Goal: Find specific page/section: Find specific page/section

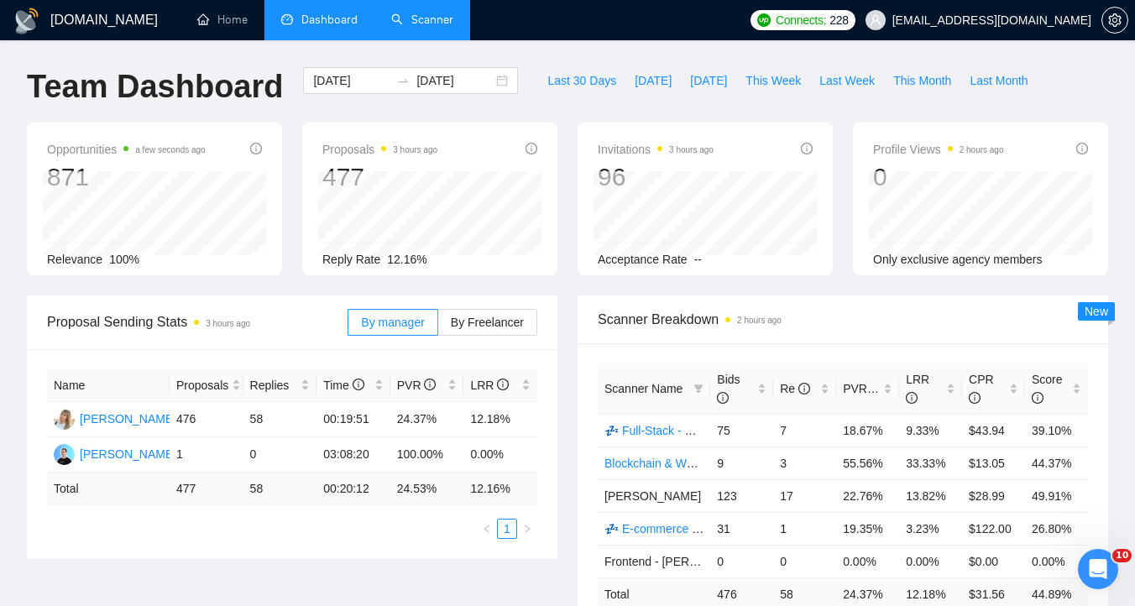
click at [422, 24] on link "Scanner" at bounding box center [422, 20] width 62 height 14
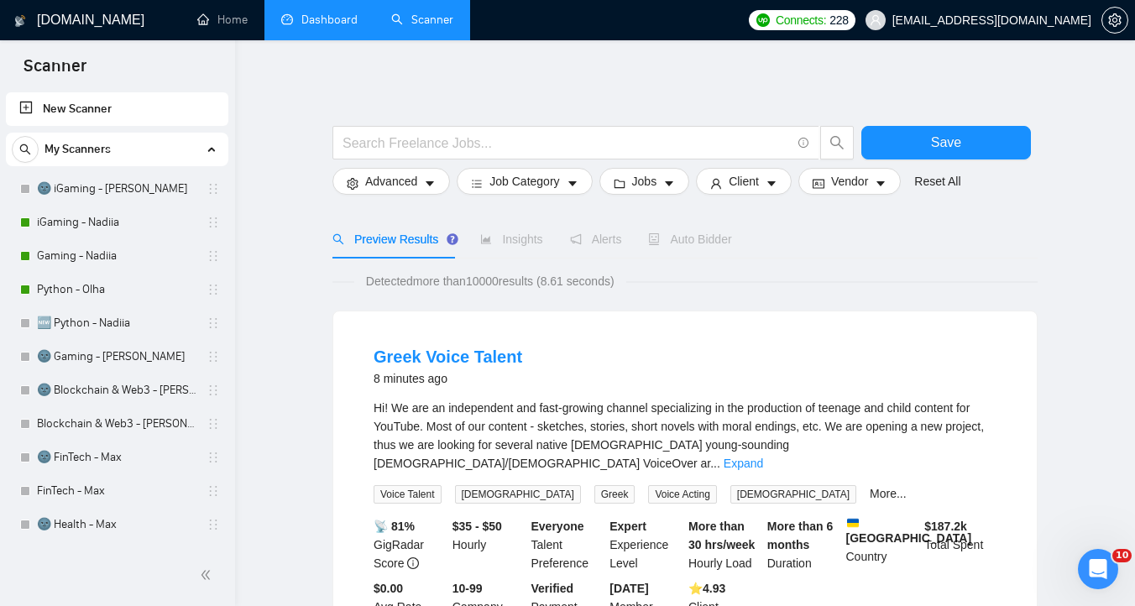
click at [328, 27] on link "Dashboard" at bounding box center [319, 20] width 76 height 14
